Goal: Task Accomplishment & Management: Manage account settings

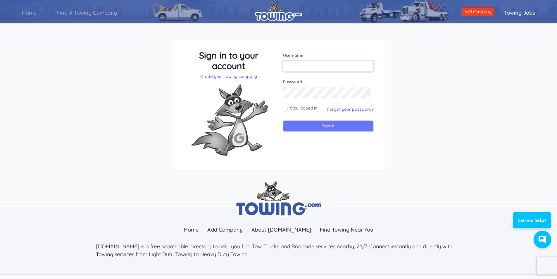
type input "Casinotow1"
click at [317, 127] on input "Sign in" at bounding box center [328, 125] width 91 height 11
click at [314, 127] on input "Sign in" at bounding box center [328, 125] width 91 height 11
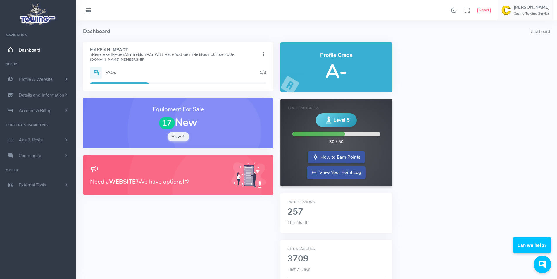
click at [118, 75] on div "FAQs 1/3" at bounding box center [178, 73] width 176 height 12
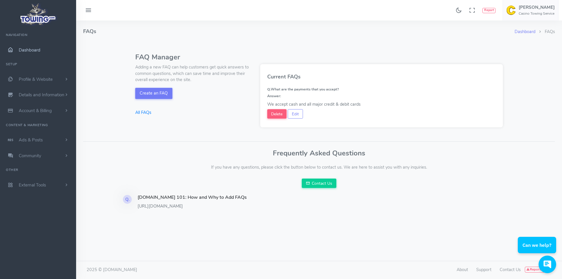
click at [37, 52] on span "Dashboard" at bounding box center [30, 50] width 22 height 6
click at [297, 117] on button "Edit" at bounding box center [295, 113] width 15 height 9
type input "What are the payments that you accept?"
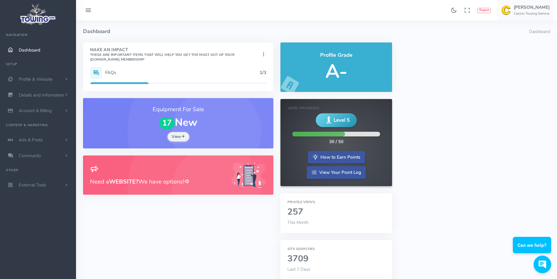
click at [107, 73] on h5 "FAQs" at bounding box center [182, 72] width 154 height 5
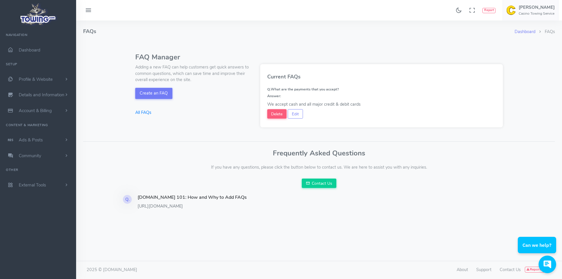
click at [298, 102] on div "We accept cash and all major credit & debit cards" at bounding box center [381, 104] width 229 height 6
click at [363, 105] on div "We accept cash and all major credit & debit cards" at bounding box center [381, 104] width 229 height 6
click at [294, 113] on button "Edit" at bounding box center [295, 113] width 15 height 9
type input "What are the payments that you accept?"
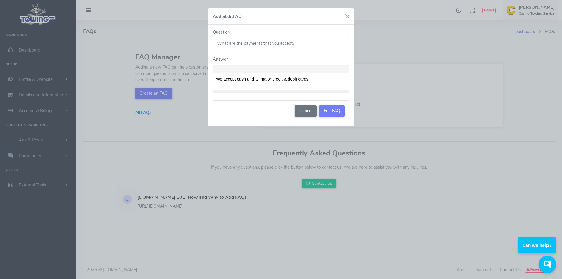
click at [317, 77] on p "We accept cash and all major credit & debit cards" at bounding box center [281, 79] width 130 height 6
click at [330, 112] on button "Edit FAQ" at bounding box center [331, 110] width 25 height 11
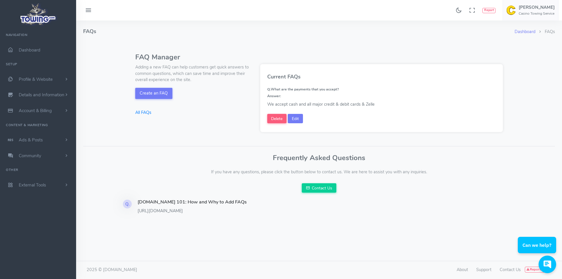
click at [292, 117] on button "Edit" at bounding box center [295, 118] width 15 height 9
type input "What are the payments that you accept?"
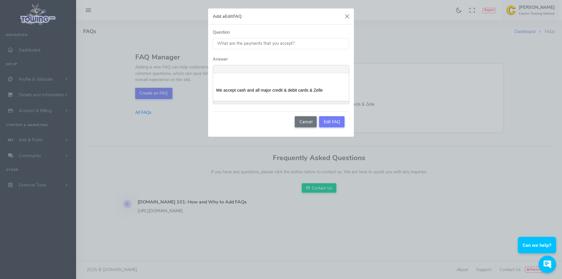
click at [237, 90] on p "We accept cash and all major credit & debit cards & Zelle" at bounding box center [281, 90] width 130 height 6
drag, startPoint x: 238, startPoint y: 89, endPoint x: 163, endPoint y: 91, distance: 75.2
click at [163, 91] on div "Add a Edit FAQ Question What are the payments that you accept? Answer <p><br></…" at bounding box center [281, 139] width 562 height 279
drag, startPoint x: 251, startPoint y: 89, endPoint x: 226, endPoint y: 90, distance: 24.6
click at [226, 90] on p "Cash and all major credit & debit cards & Zelle" at bounding box center [281, 90] width 130 height 6
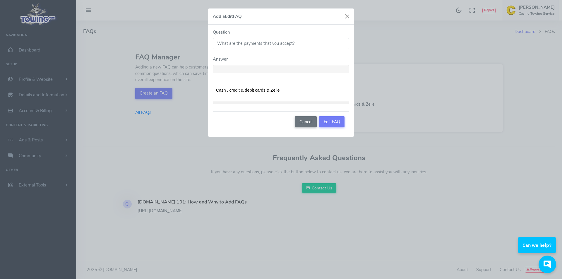
click at [229, 90] on p "Cash , credit & debit cards & Zelle" at bounding box center [281, 90] width 130 height 6
click at [242, 88] on p "Cash,credit & debit cards & Zelle" at bounding box center [281, 90] width 130 height 6
click at [284, 92] on p "Cash,credit &debit cards & Zelle" at bounding box center [281, 90] width 130 height 6
click at [262, 89] on p "Cash,credit,debit, apple pay,zelle" at bounding box center [281, 90] width 130 height 6
click at [250, 90] on p "Cash,credit,debit, applepay,zelle" at bounding box center [281, 90] width 130 height 6
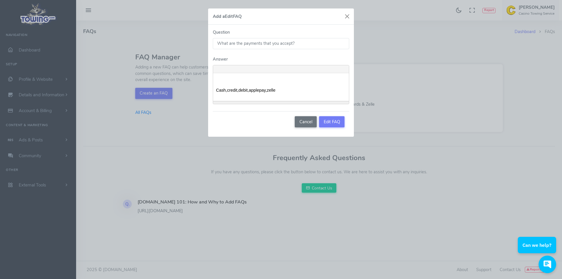
drag, startPoint x: 226, startPoint y: 89, endPoint x: 256, endPoint y: 72, distance: 34.6
click at [256, 72] on div at bounding box center [281, 69] width 136 height 8
click at [230, 90] on p "Cash,credit,debit,applepay,zelle" at bounding box center [281, 90] width 130 height 6
click at [276, 92] on p "Cash,credit,debit,applepay,zelle" at bounding box center [281, 90] width 130 height 6
drag, startPoint x: 264, startPoint y: 92, endPoint x: 296, endPoint y: 93, distance: 32.2
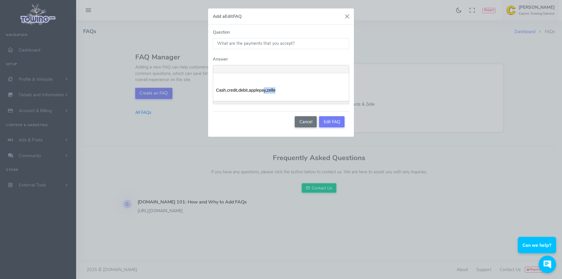
click at [296, 93] on p "Cash,credit,debit,applepay,zelle" at bounding box center [281, 90] width 130 height 6
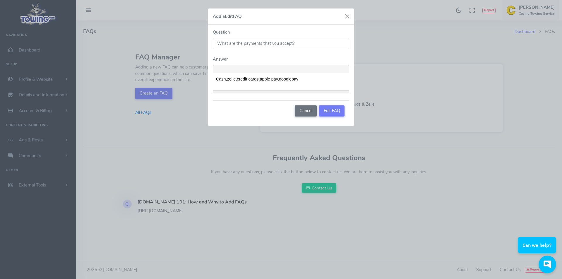
click at [289, 76] on p "Cash,zelle,credit cards,apple pay,googlepay" at bounding box center [281, 79] width 130 height 6
click at [291, 76] on div "Cash,zelle,credit cards,apple pay,googlepay" at bounding box center [281, 81] width 136 height 17
click at [347, 115] on div "Cancel Edit FAQ" at bounding box center [281, 110] width 136 height 21
click at [339, 112] on button "Edit FAQ" at bounding box center [331, 110] width 25 height 11
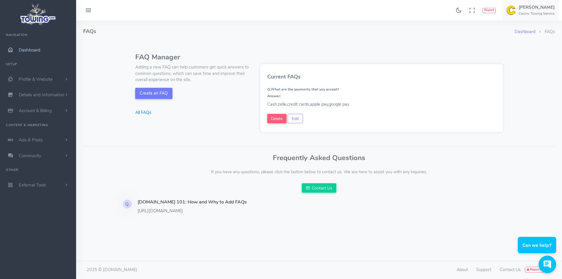
click at [24, 50] on span "Dashboard" at bounding box center [30, 50] width 22 height 6
click at [33, 78] on span "Profile & Website" at bounding box center [36, 79] width 34 height 6
click at [38, 91] on link "Homepage Content" at bounding box center [45, 91] width 61 height 12
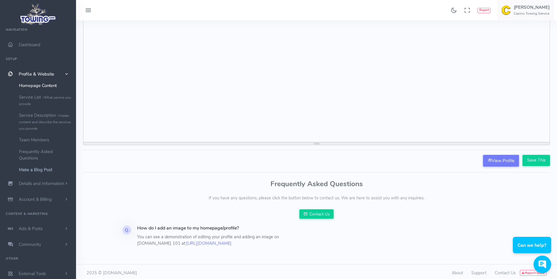
scroll to position [48, 0]
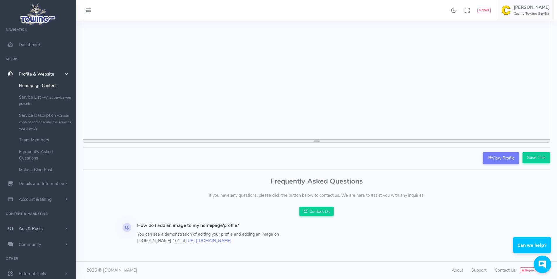
click at [35, 226] on span "Ads & Posts" at bounding box center [31, 229] width 24 height 6
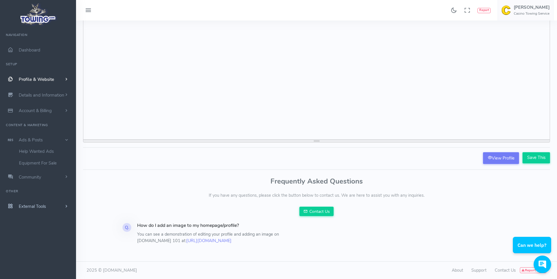
click at [27, 203] on span "External Tools" at bounding box center [32, 206] width 27 height 6
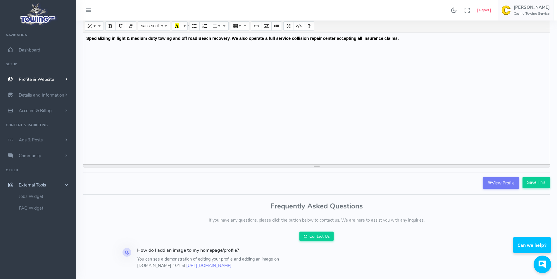
scroll to position [29, 0]
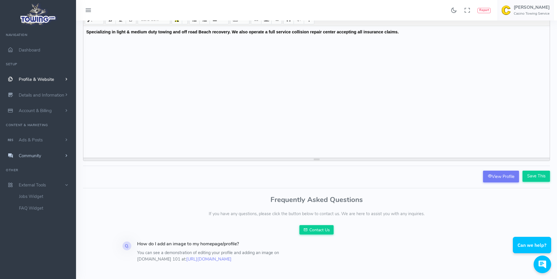
click at [23, 157] on span "Community" at bounding box center [30, 156] width 23 height 6
click at [32, 136] on link "Ads & Posts" at bounding box center [38, 140] width 76 height 16
click at [32, 108] on span "Account & Billing" at bounding box center [35, 111] width 33 height 6
click at [32, 120] on link "Update Payment" at bounding box center [45, 122] width 61 height 12
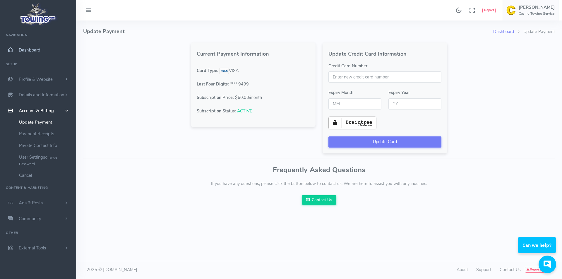
click at [29, 49] on span "Dashboard" at bounding box center [30, 50] width 22 height 6
click at [88, 11] on icon at bounding box center [88, 10] width 7 height 9
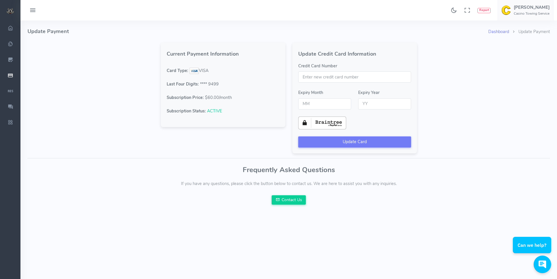
click at [35, 12] on icon at bounding box center [32, 10] width 7 height 9
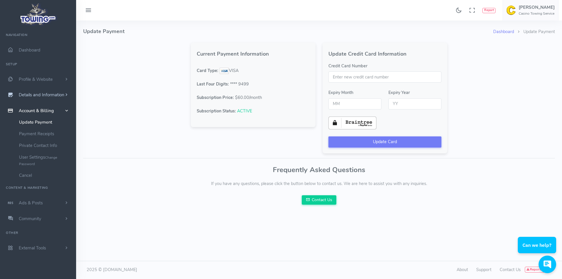
click at [36, 98] on link "Details and Information" at bounding box center [38, 95] width 76 height 16
click at [37, 119] on small "Search Engine Settings" at bounding box center [47, 118] width 36 height 5
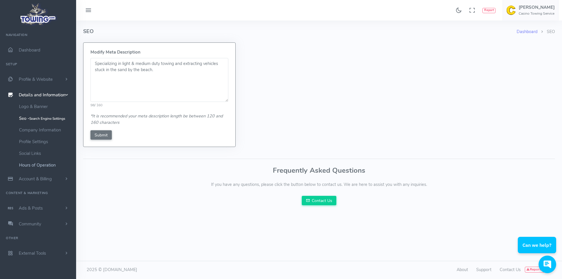
click at [35, 162] on link "Hours of Operation" at bounding box center [45, 165] width 61 height 12
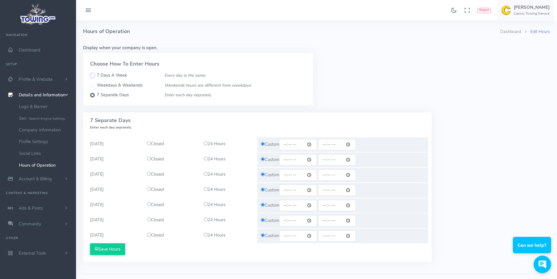
click at [93, 75] on input "7 Days A Week" at bounding box center [92, 75] width 5 height 5
radio input "true"
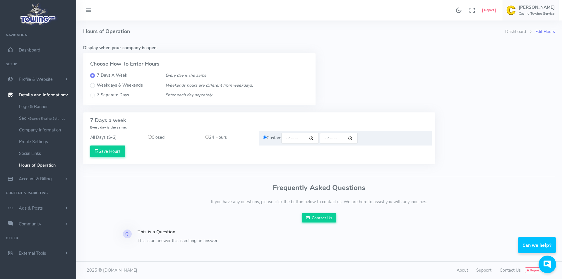
click at [206, 136] on input "radio" at bounding box center [207, 137] width 4 height 4
radio input "true"
click at [207, 135] on input "radio" at bounding box center [207, 137] width 4 height 4
click at [111, 150] on button "Save Hours" at bounding box center [107, 151] width 35 height 12
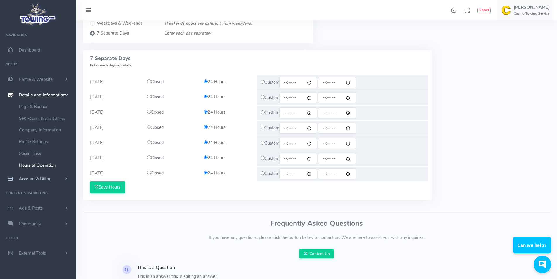
scroll to position [88, 0]
click at [35, 179] on span "Account & Billing" at bounding box center [35, 179] width 33 height 6
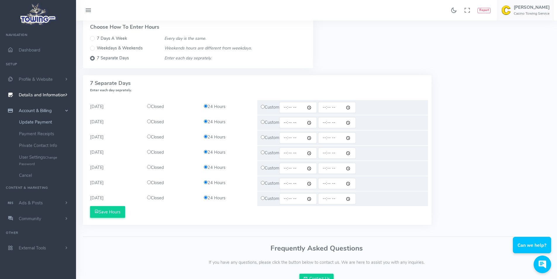
scroll to position [0, 0]
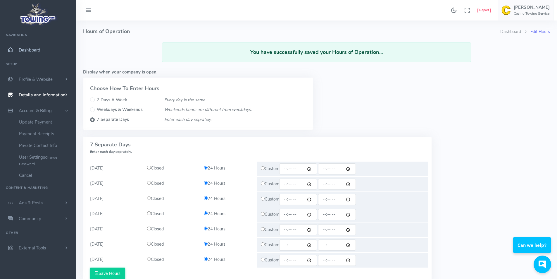
click at [21, 47] on span "Dashboard" at bounding box center [30, 50] width 22 height 6
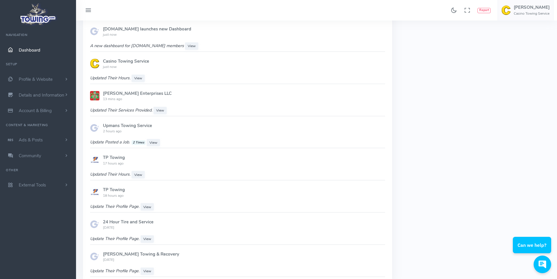
scroll to position [293, 0]
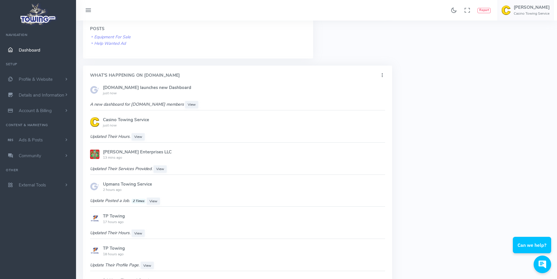
click at [382, 73] on icon at bounding box center [382, 75] width 6 height 8
click at [312, 45] on div "Posts Equipment For Sale Help Wanted Ad" at bounding box center [198, 39] width 230 height 39
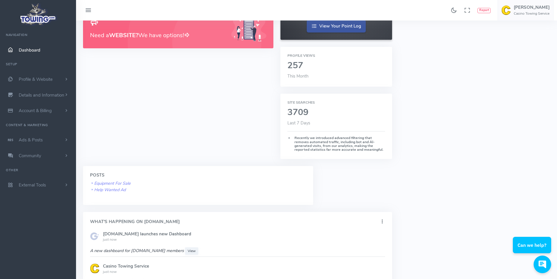
scroll to position [0, 0]
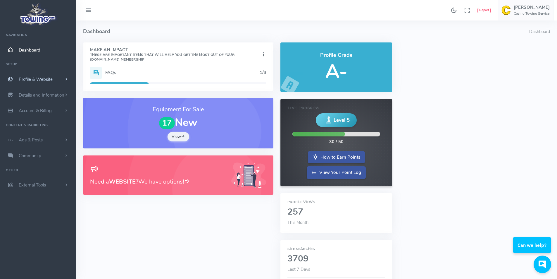
click at [63, 77] on link "Profile & Website" at bounding box center [38, 79] width 76 height 16
click at [33, 158] on link "Frequently Asked Questions" at bounding box center [45, 160] width 61 height 18
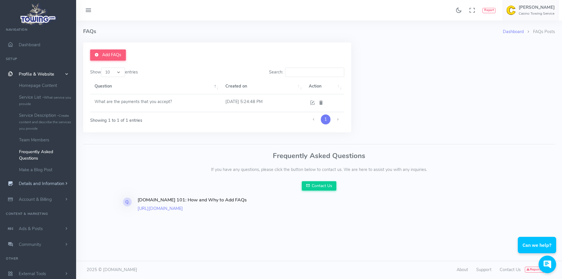
click at [39, 181] on span "Details and Information" at bounding box center [42, 184] width 46 height 6
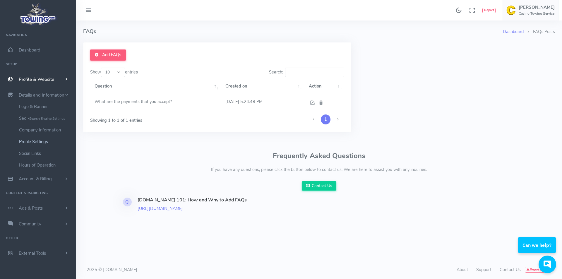
click at [35, 142] on link "Profile Settings" at bounding box center [45, 142] width 61 height 12
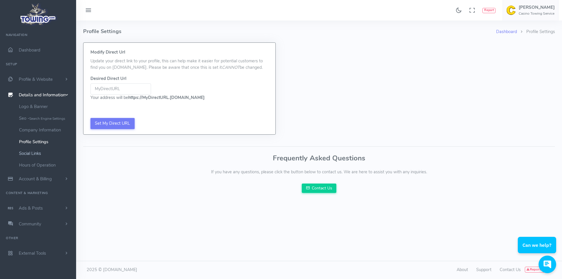
click at [38, 154] on link "Social Links" at bounding box center [45, 153] width 61 height 12
click at [37, 166] on link "Hours of Operation" at bounding box center [45, 165] width 61 height 12
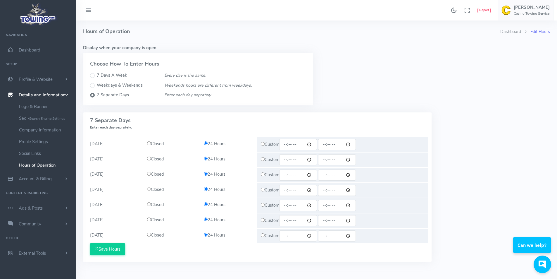
click at [32, 16] on img at bounding box center [37, 14] width 39 height 25
click at [83, 10] on button at bounding box center [89, 10] width 18 height 11
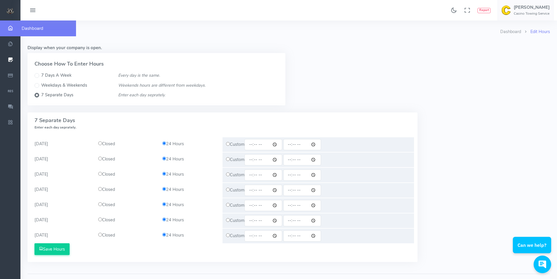
click at [13, 28] on icon "scrollable content" at bounding box center [10, 28] width 15 height 6
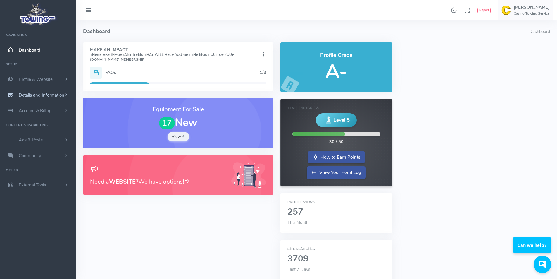
click at [38, 94] on span "Details and Information" at bounding box center [42, 95] width 46 height 6
click at [37, 94] on span "Details and Information" at bounding box center [42, 95] width 46 height 6
click at [31, 110] on span "Account & Billing" at bounding box center [35, 111] width 33 height 6
click at [32, 138] on span "Ads & Posts" at bounding box center [31, 140] width 24 height 6
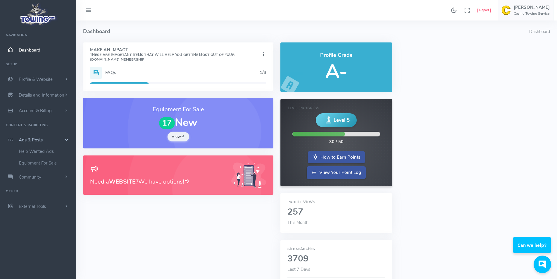
click at [32, 138] on span "Ads & Posts" at bounding box center [31, 140] width 24 height 6
click at [30, 157] on span "Community" at bounding box center [30, 156] width 23 height 6
click at [33, 166] on link "Publicly Answer Questions" at bounding box center [45, 167] width 61 height 12
